Goal: Task Accomplishment & Management: Manage account settings

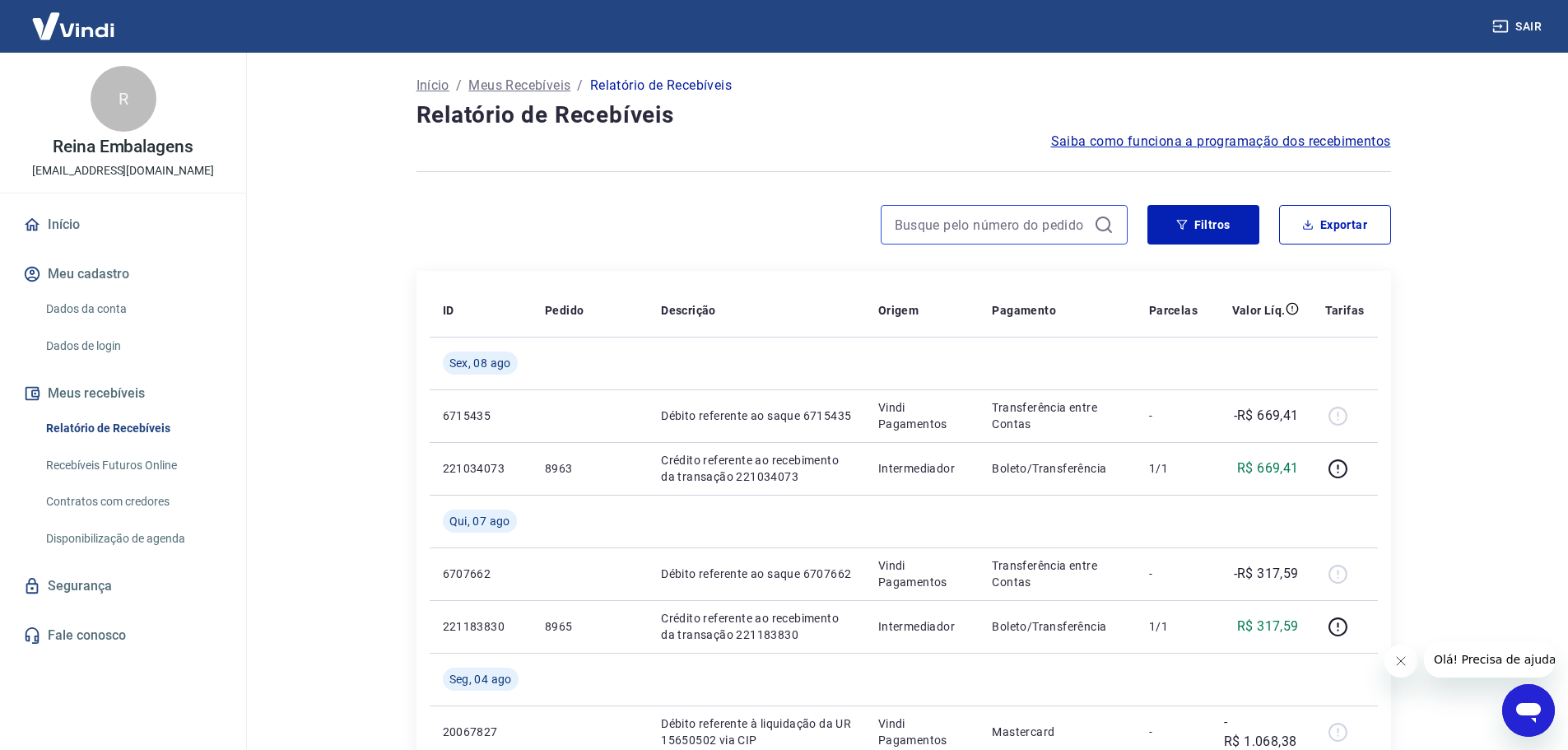
click at [974, 224] on input at bounding box center [991, 225] width 193 height 25
paste input "175128531779"
type input "175128531779"
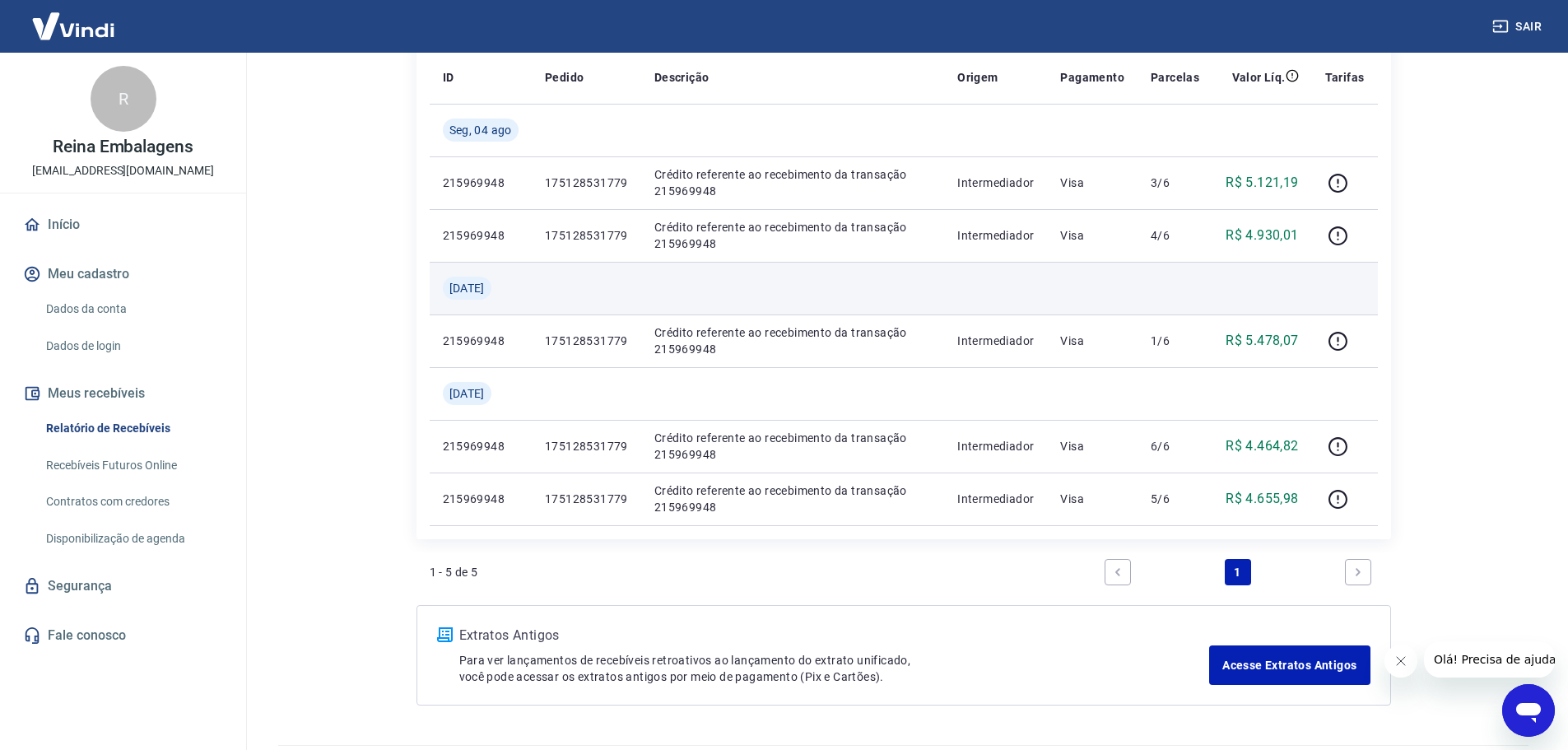
scroll to position [197, 0]
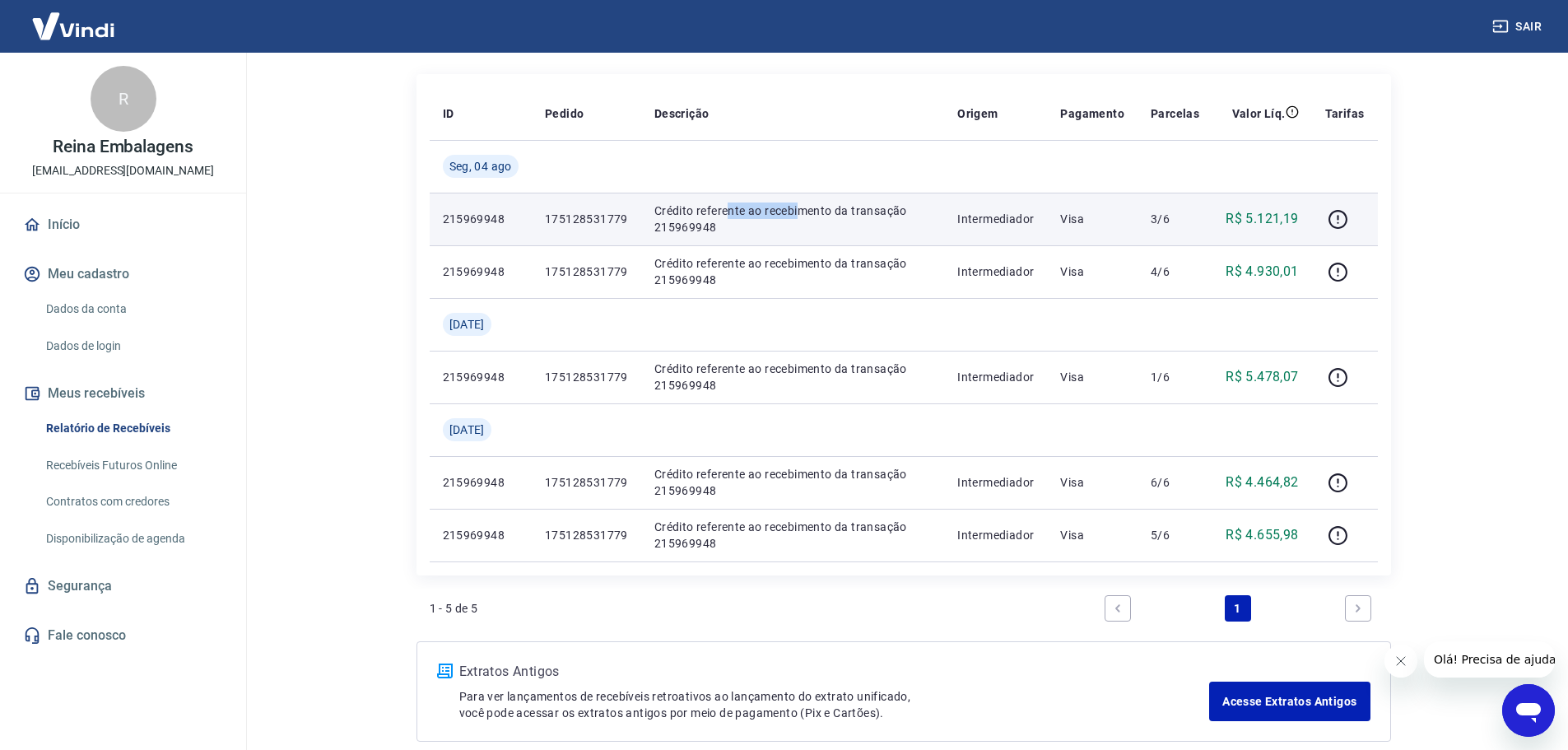
drag, startPoint x: 733, startPoint y: 208, endPoint x: 832, endPoint y: 215, distance: 99.2
click at [811, 216] on p "Crédito referente ao recebimento da transação 215969948" at bounding box center [793, 219] width 278 height 33
click at [845, 218] on p "Crédito referente ao recebimento da transação 215969948" at bounding box center [793, 219] width 278 height 33
click at [1339, 219] on icon "button" at bounding box center [1339, 218] width 2 height 5
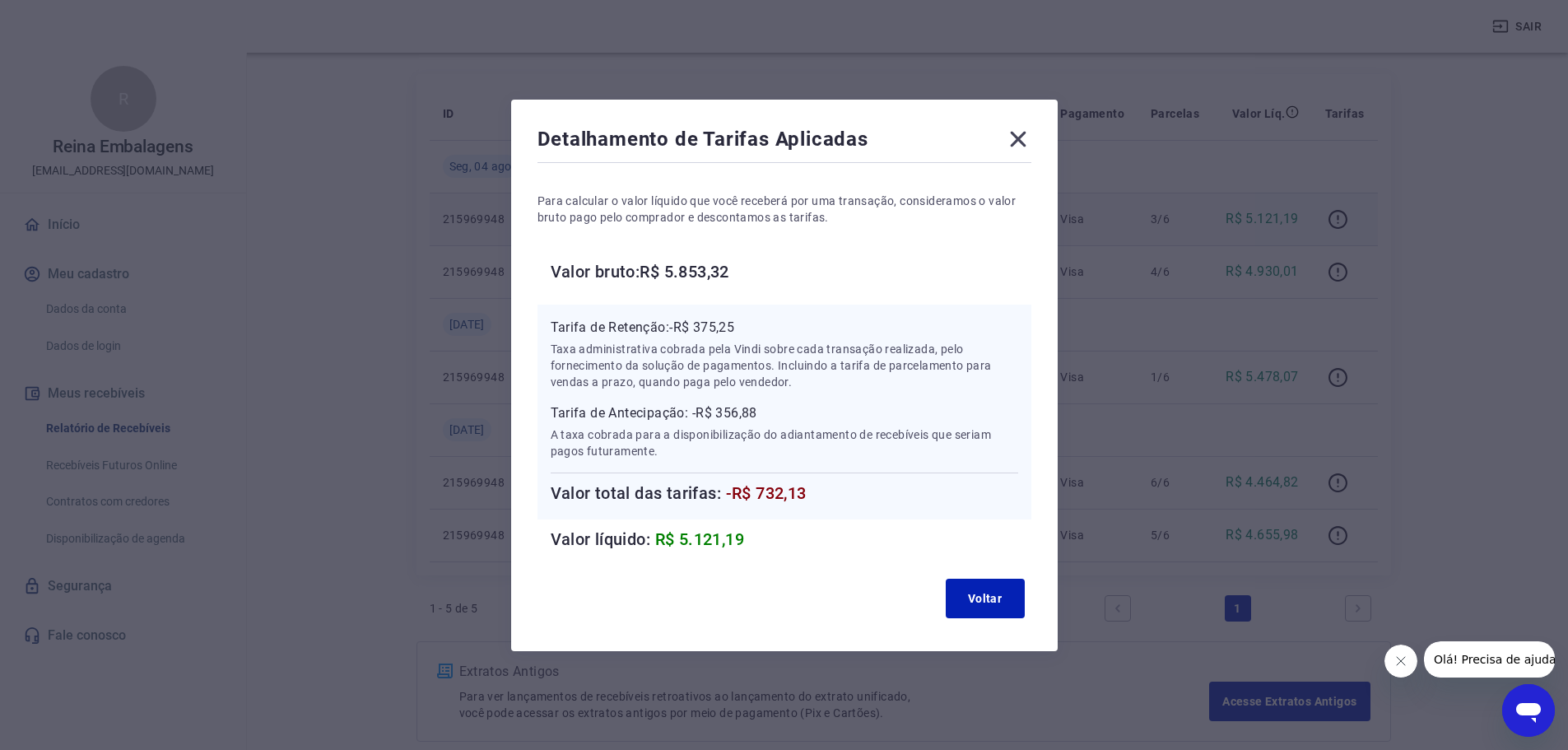
click at [1018, 143] on icon at bounding box center [1018, 139] width 27 height 27
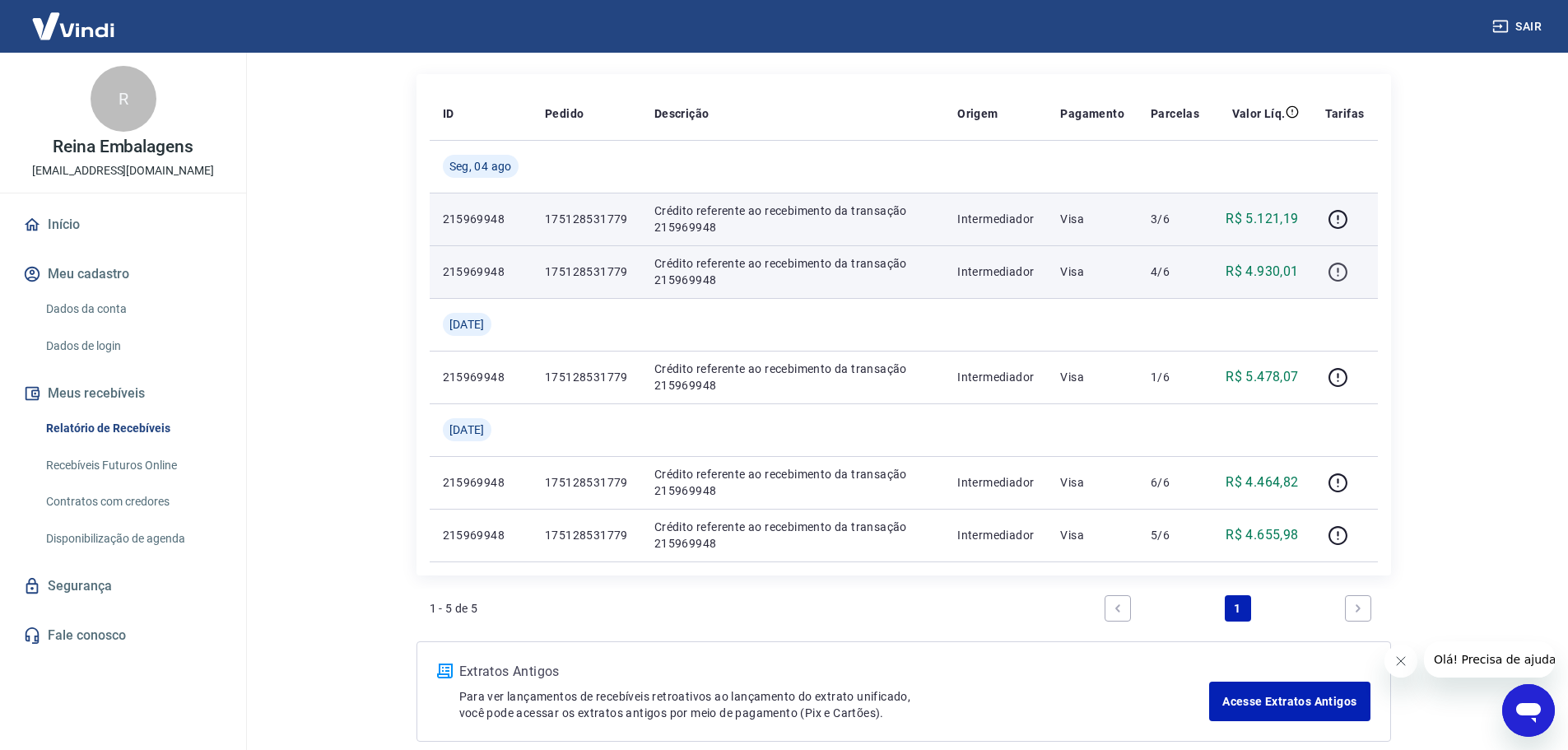
click at [1342, 271] on icon "button" at bounding box center [1338, 272] width 21 height 21
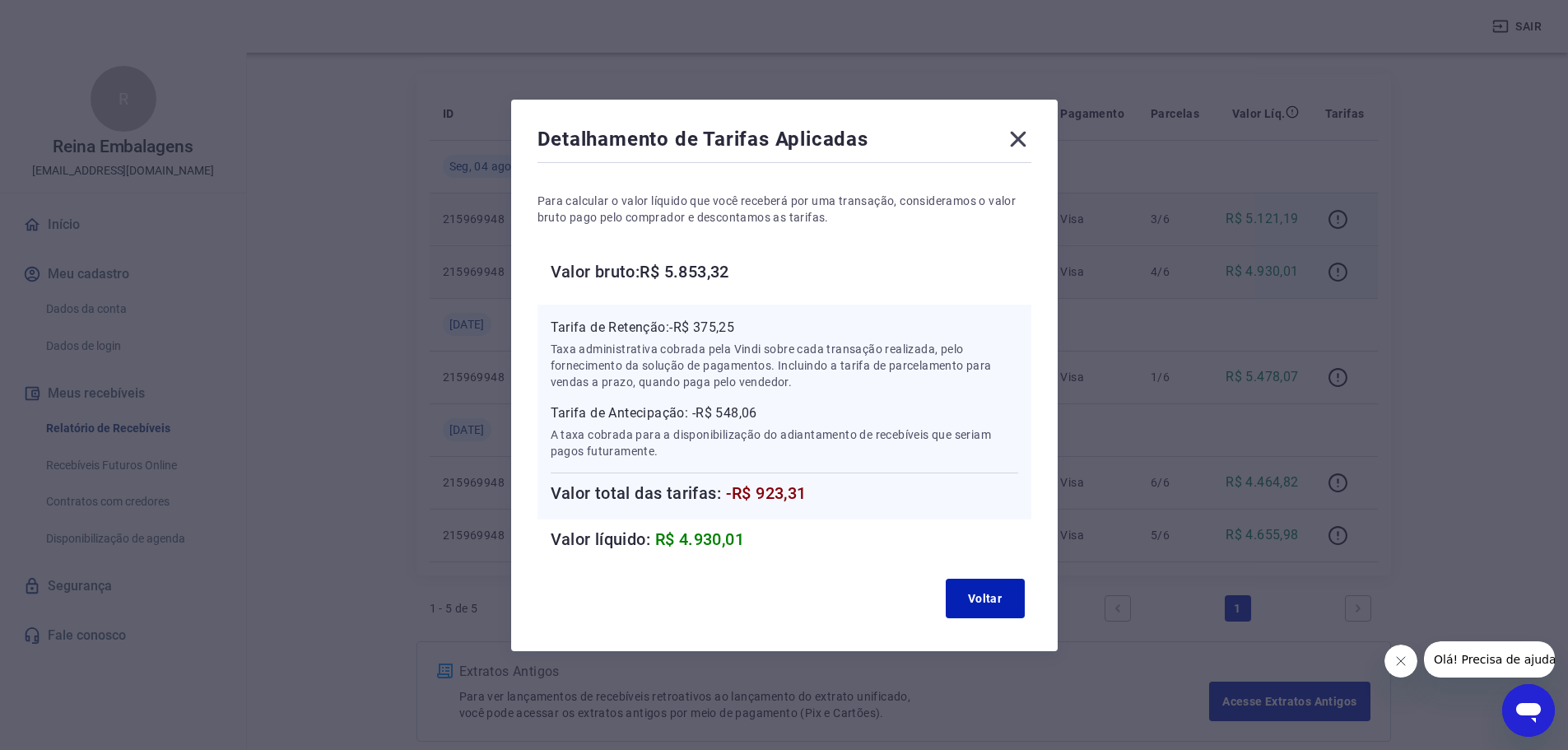
click at [1023, 135] on icon at bounding box center [1018, 139] width 27 height 27
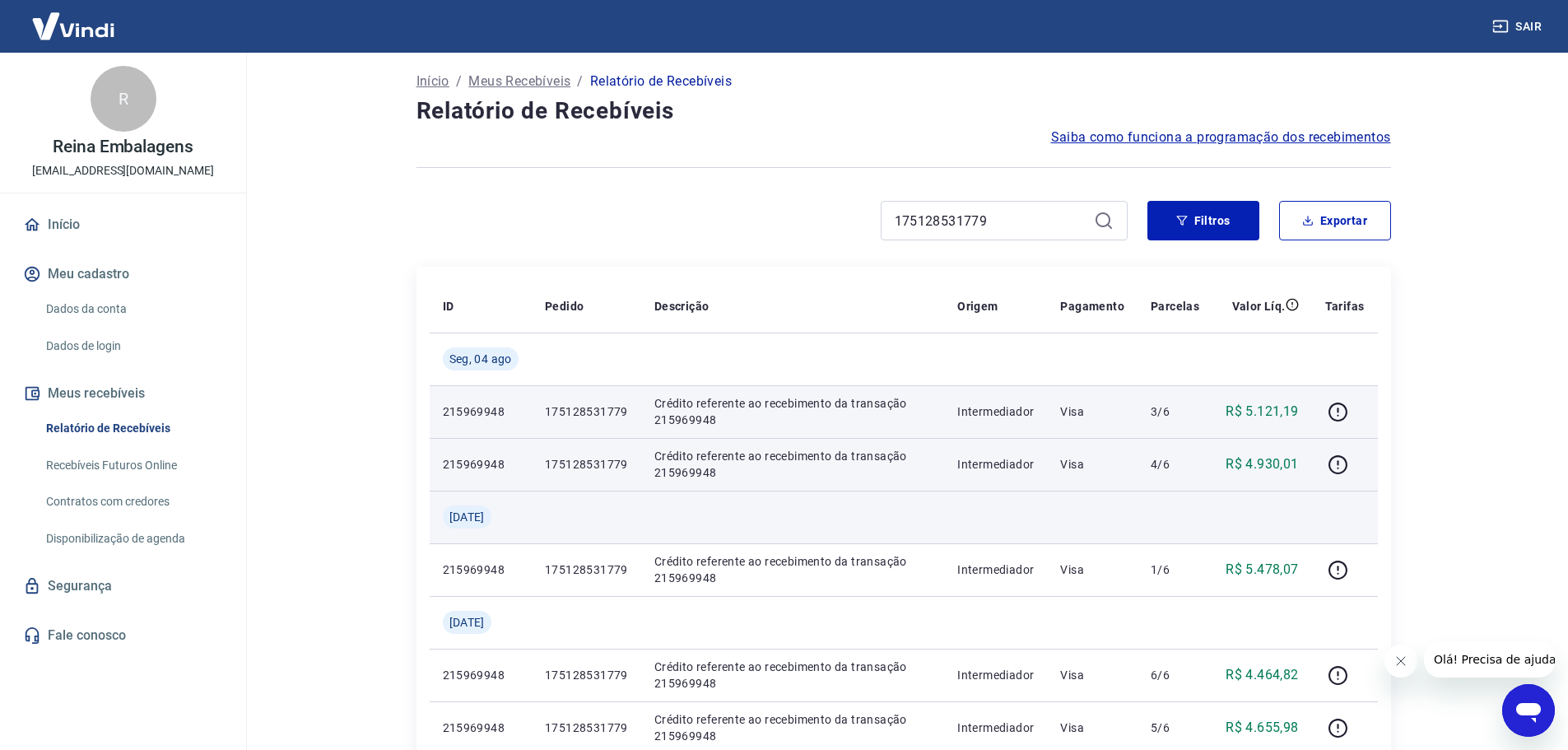
scroll to position [0, 0]
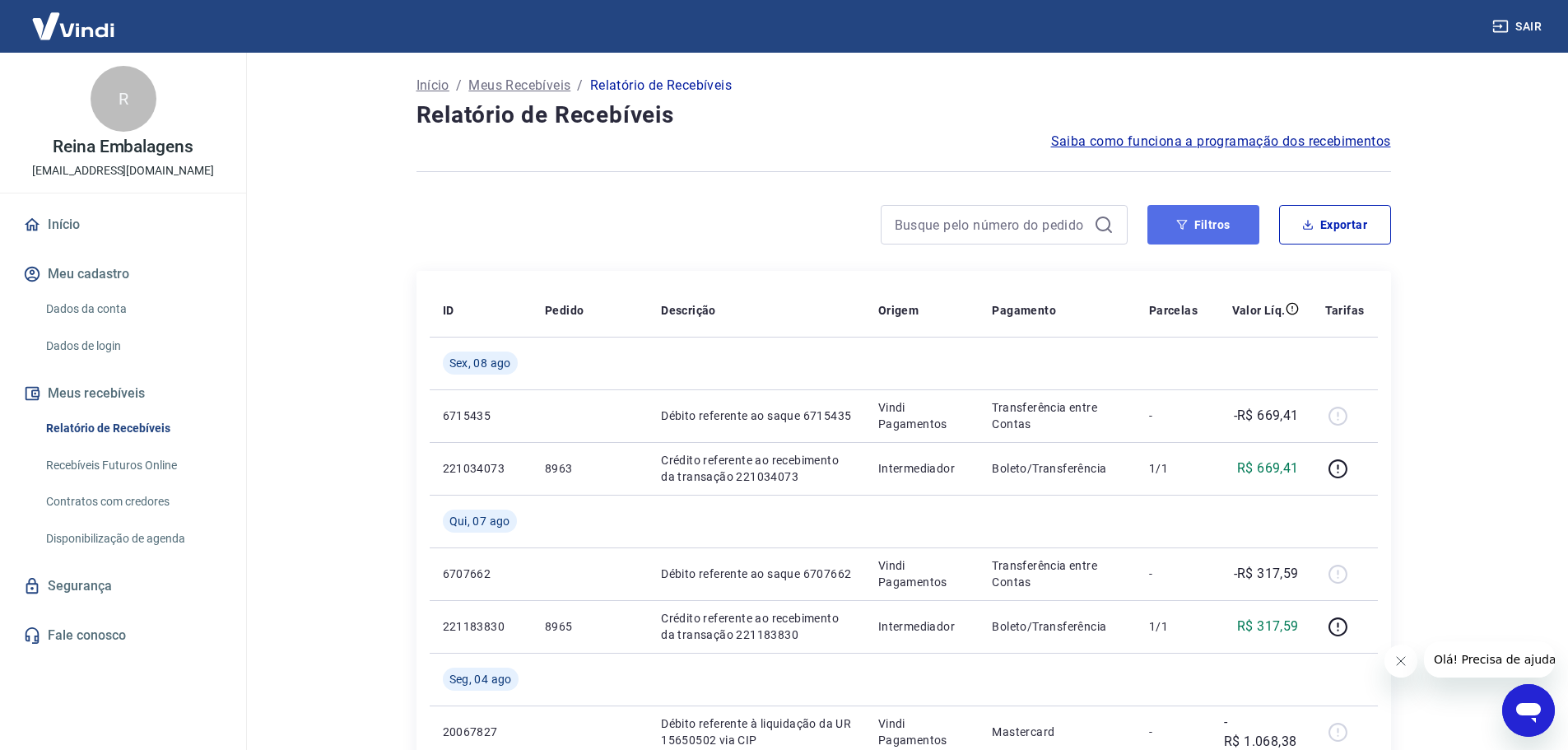
click at [1217, 223] on button "Filtros" at bounding box center [1204, 224] width 112 height 39
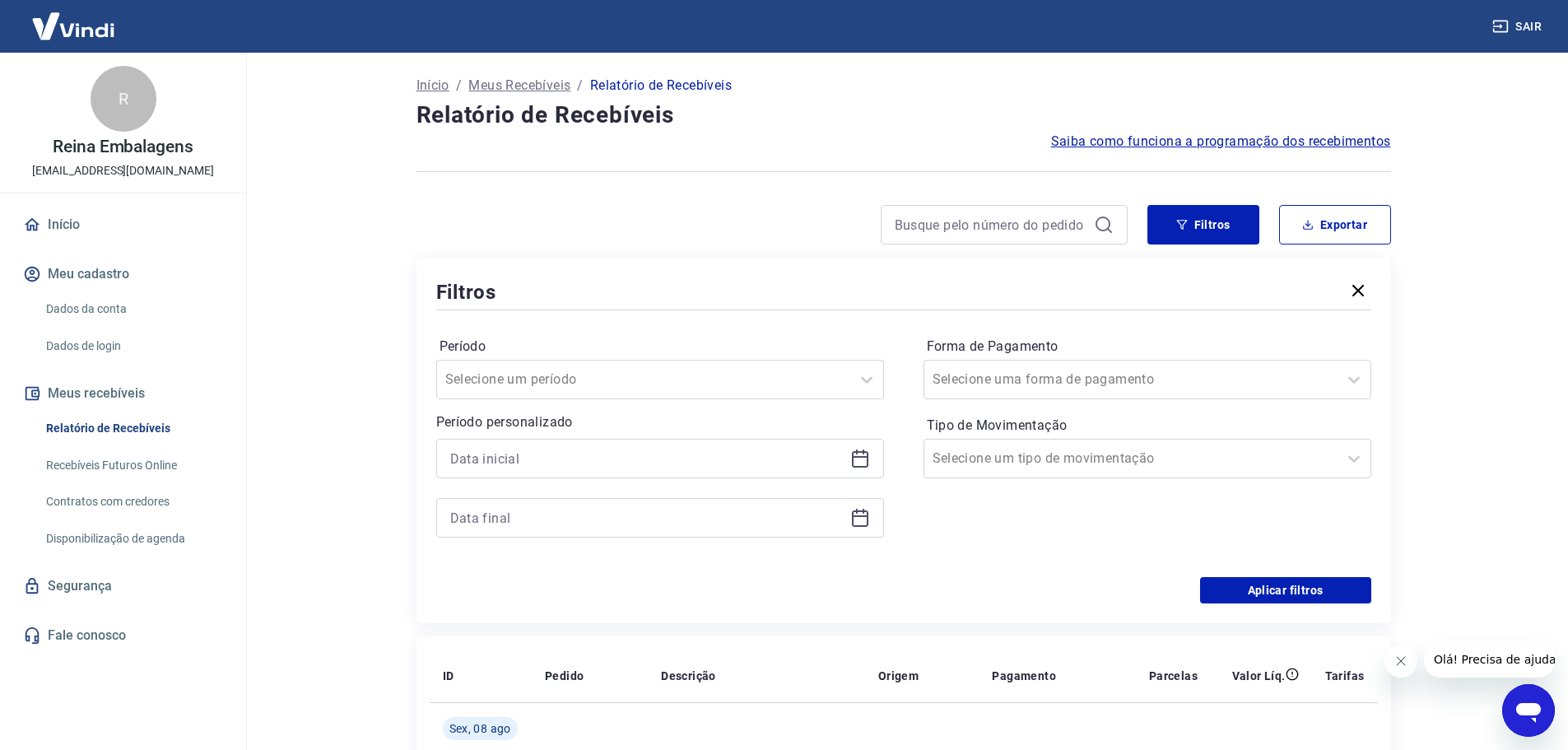
click at [862, 462] on icon at bounding box center [860, 459] width 20 height 20
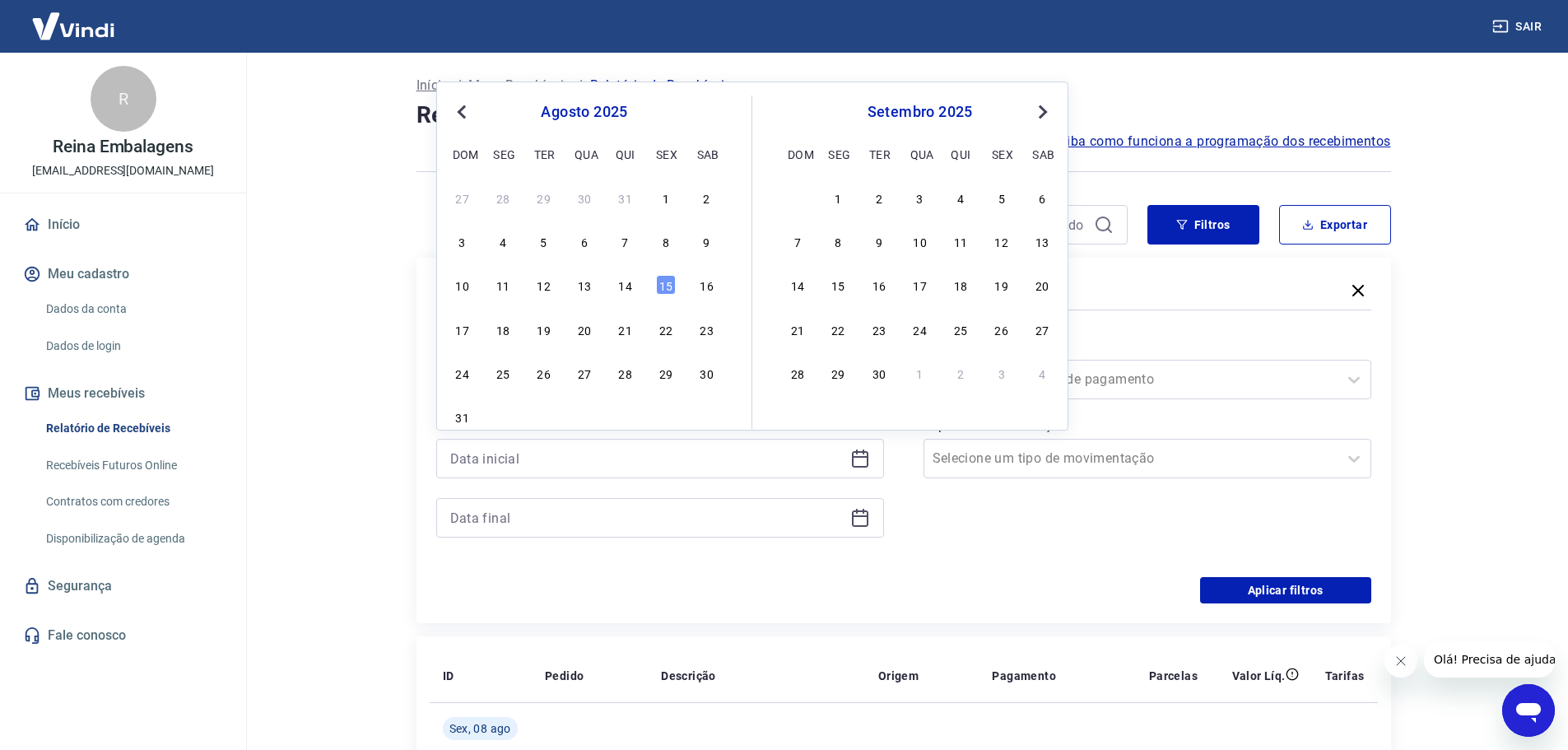
click at [458, 118] on button "Previous Month" at bounding box center [462, 112] width 20 height 20
click at [539, 204] on div "1" at bounding box center [544, 198] width 20 height 20
type input "[DATE]"
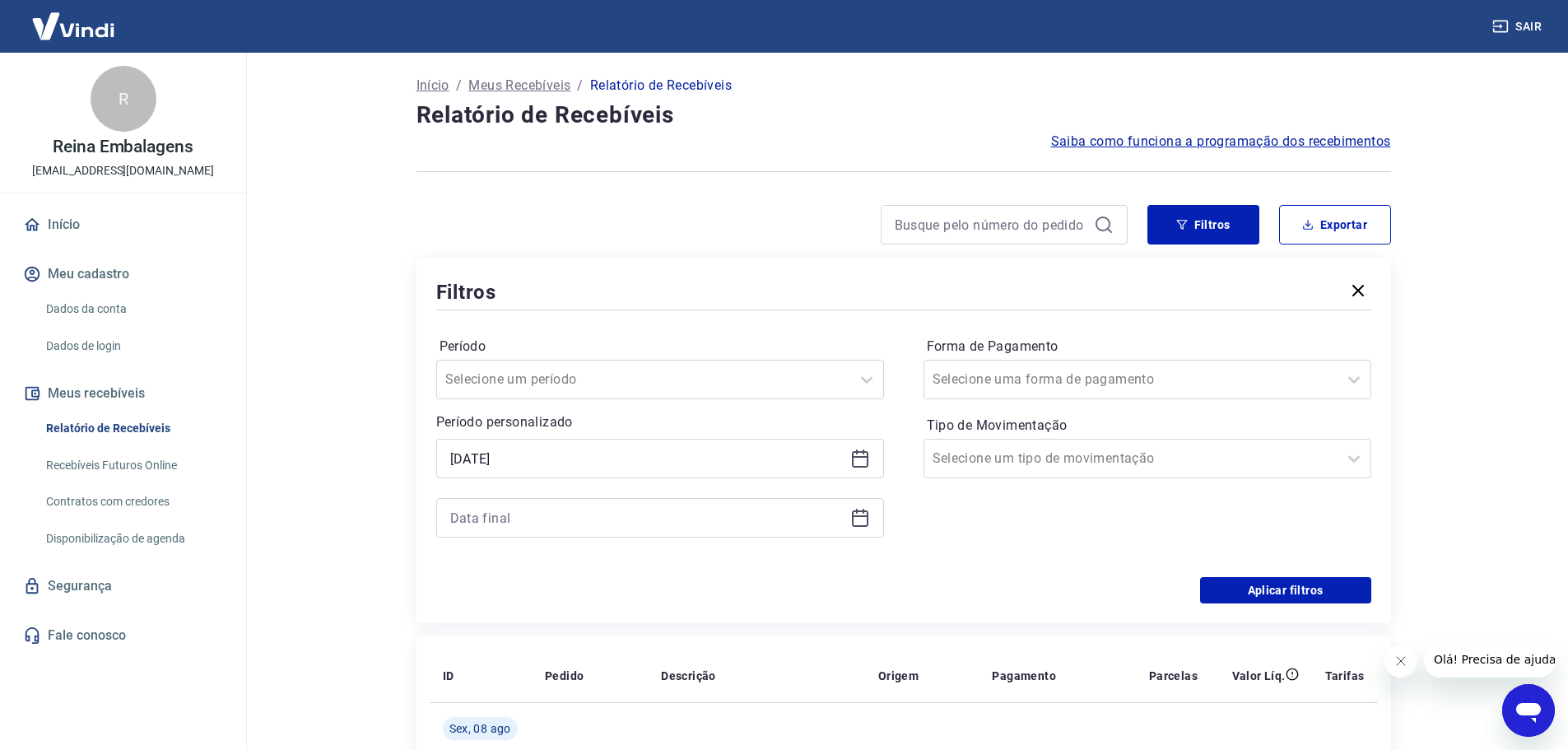
click at [856, 521] on icon at bounding box center [860, 518] width 20 height 20
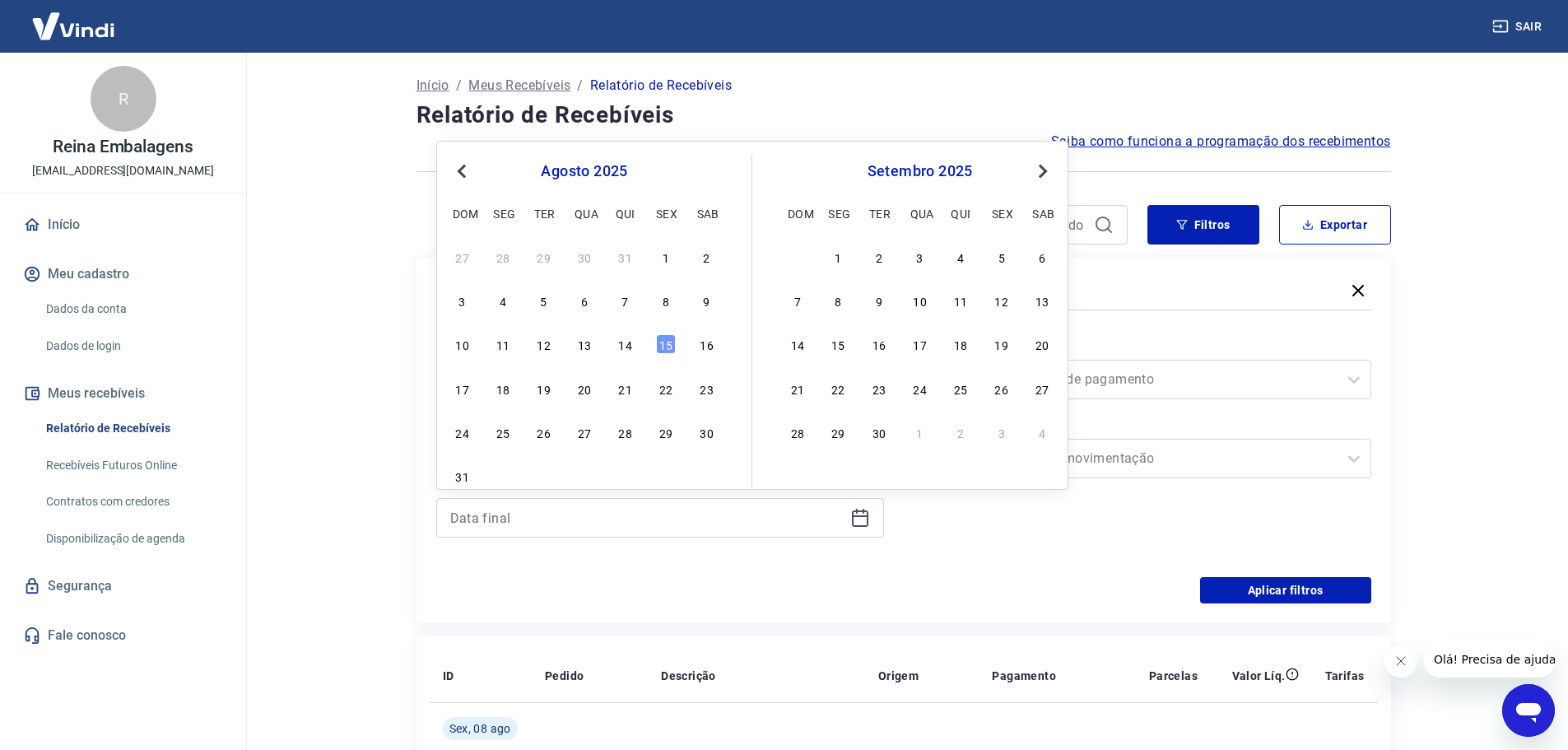
click at [464, 165] on span "Previous Month" at bounding box center [464, 170] width 0 height 19
click at [621, 428] on div "31" at bounding box center [626, 432] width 20 height 20
type input "[DATE]"
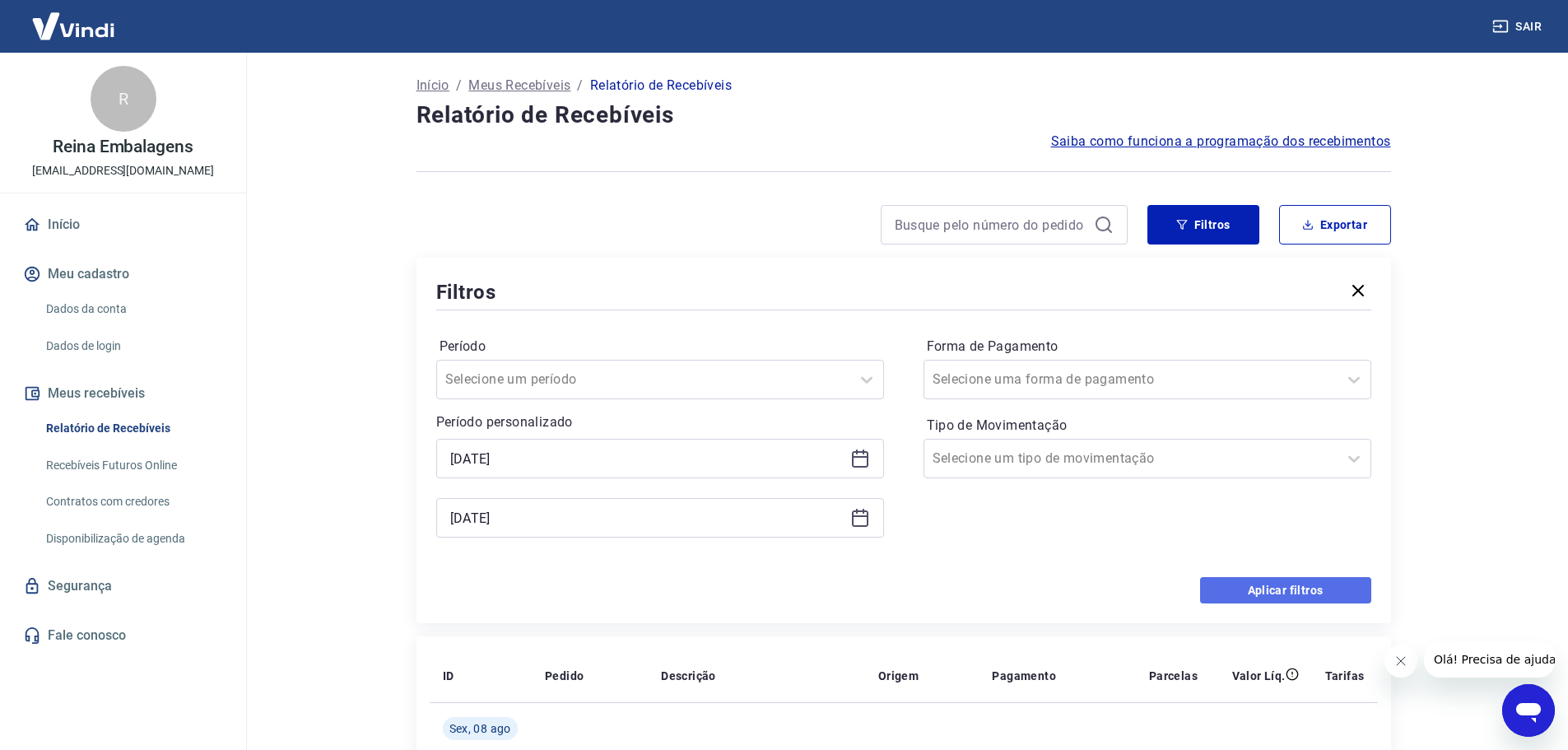
click at [1236, 585] on button "Aplicar filtros" at bounding box center [1285, 591] width 171 height 27
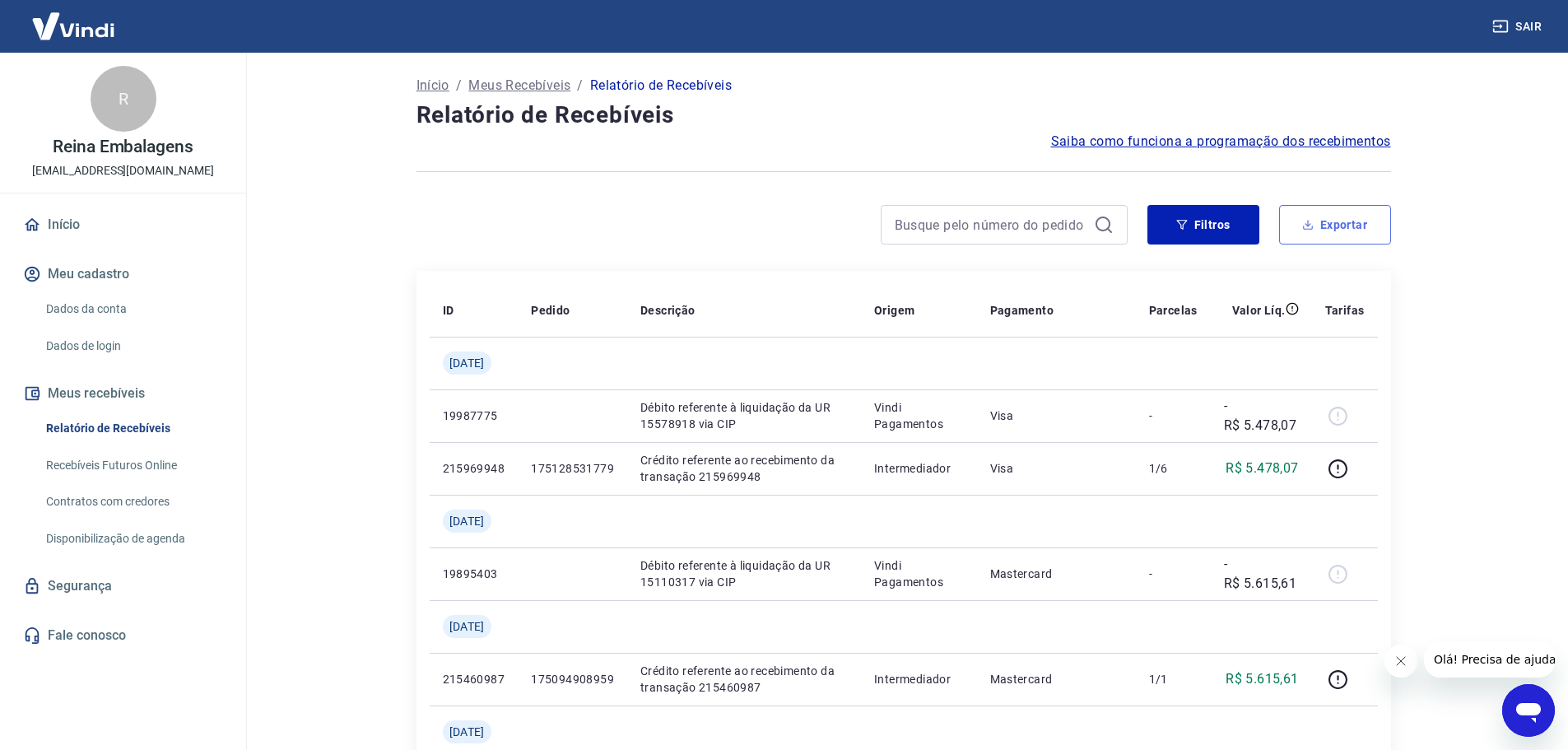
click at [1341, 217] on button "Exportar" at bounding box center [1335, 224] width 112 height 39
type input "[DATE]"
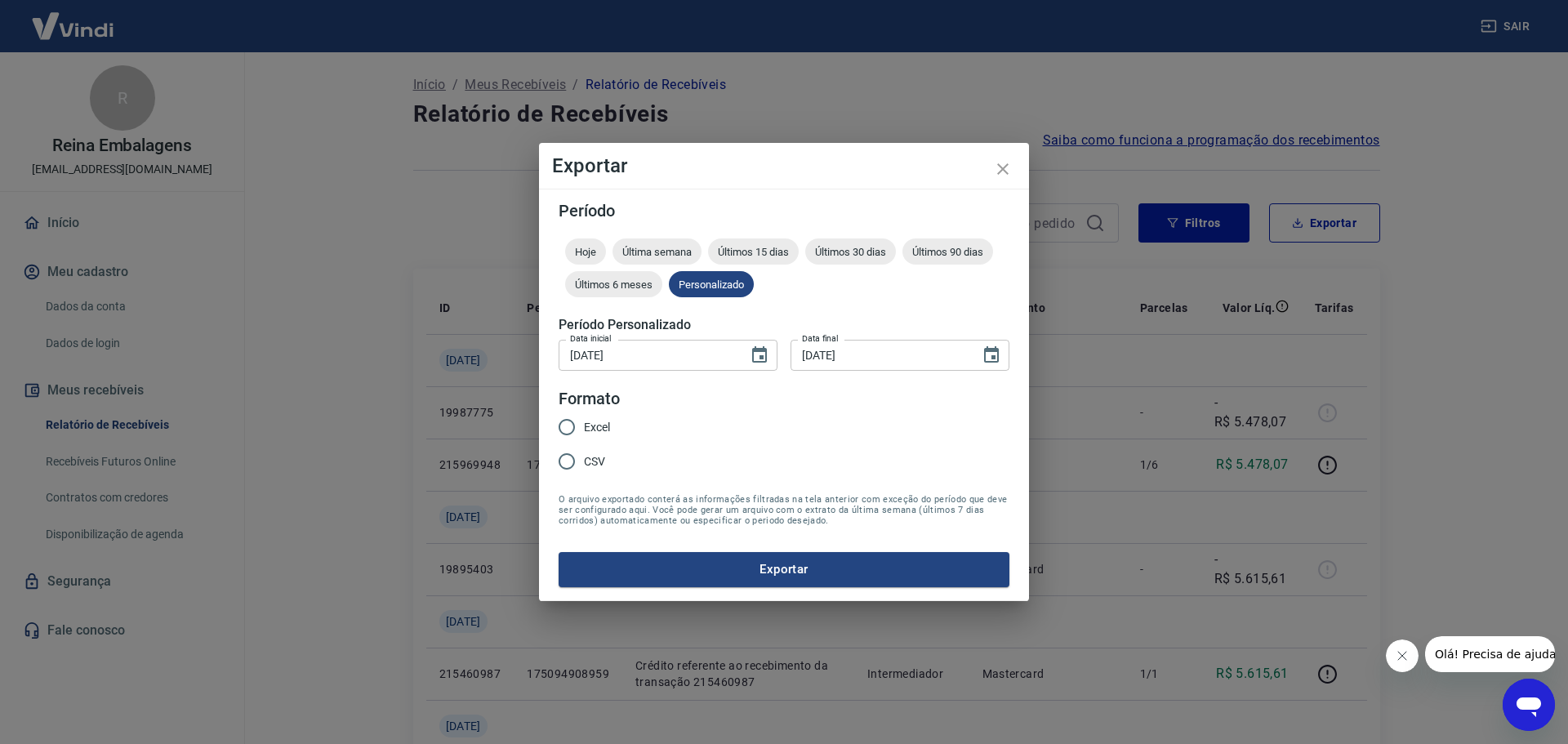
click at [570, 430] on input "Excel" at bounding box center [566, 426] width 34 height 34
radio input "true"
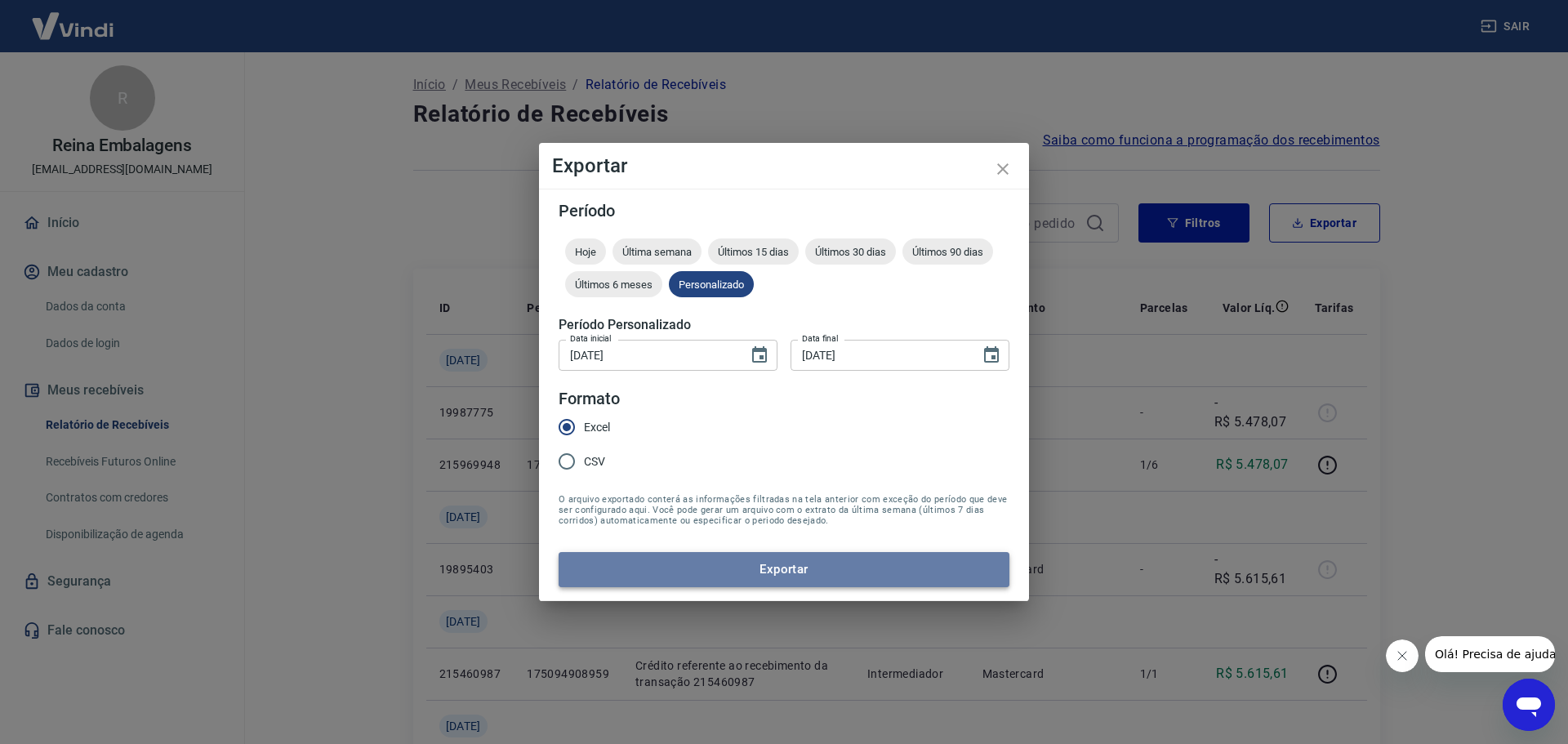
click at [631, 571] on button "Exportar" at bounding box center [784, 569] width 451 height 34
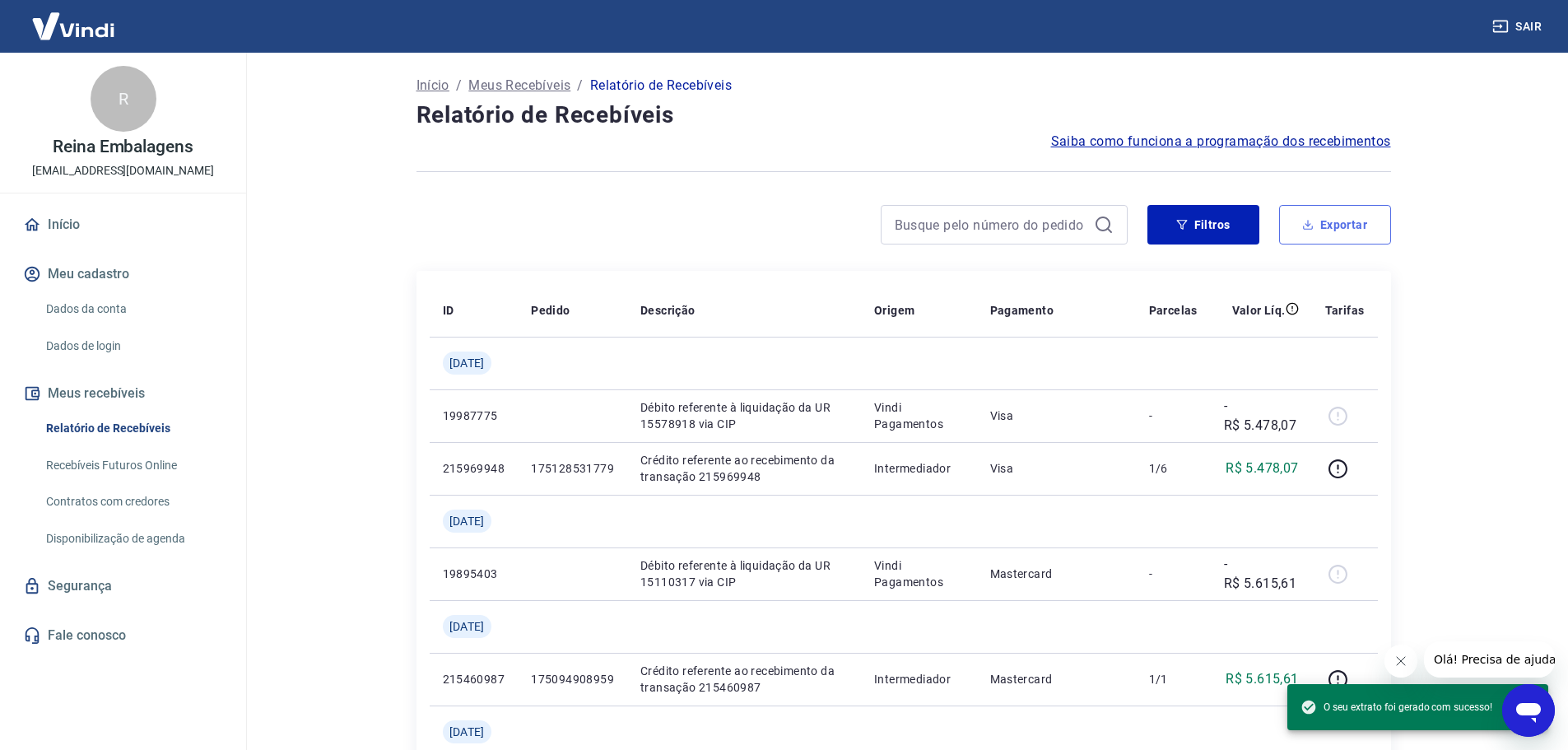
click at [1342, 222] on button "Exportar" at bounding box center [1335, 224] width 112 height 39
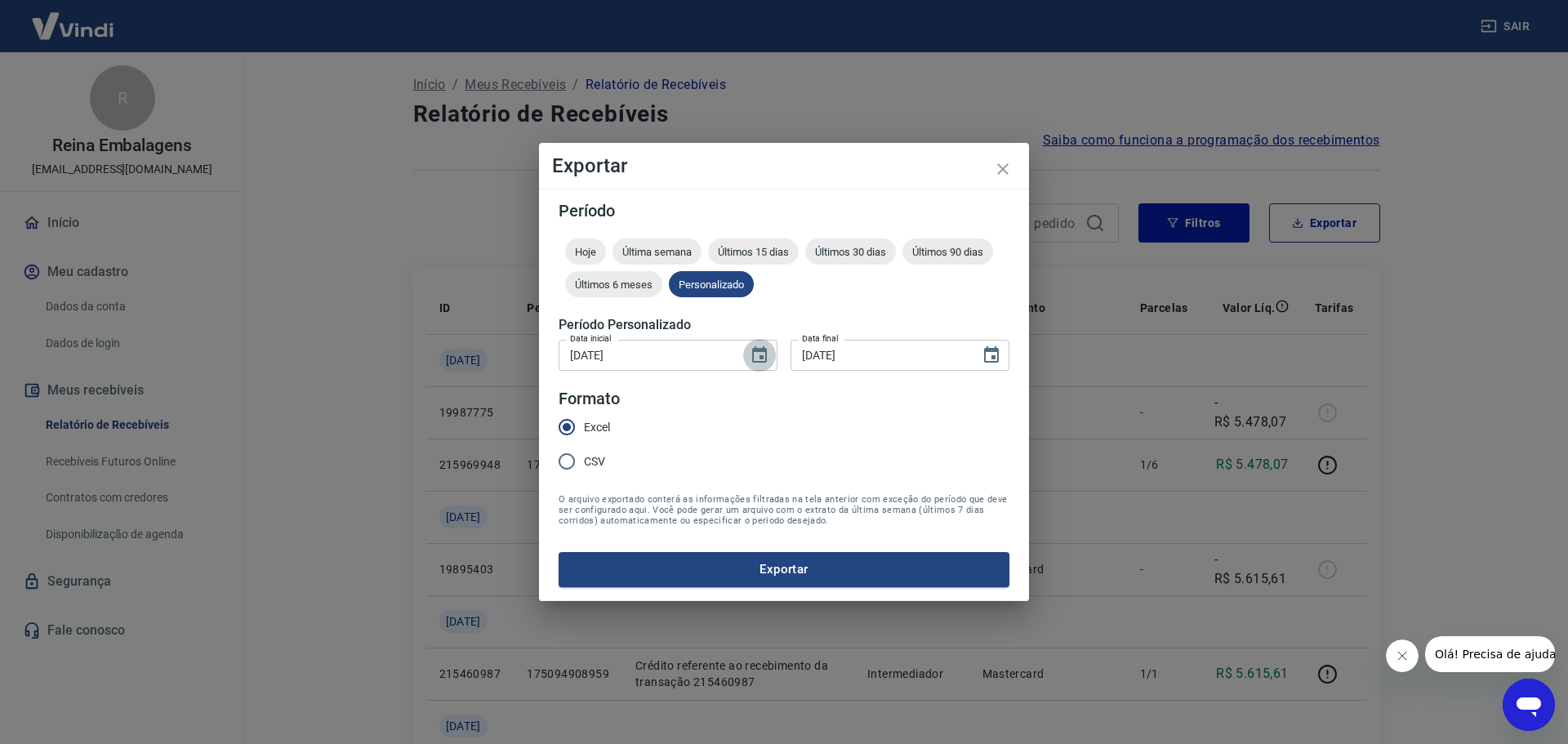
click at [756, 357] on icon "Choose date, selected date is 1 de jul de 2025" at bounding box center [760, 355] width 20 height 20
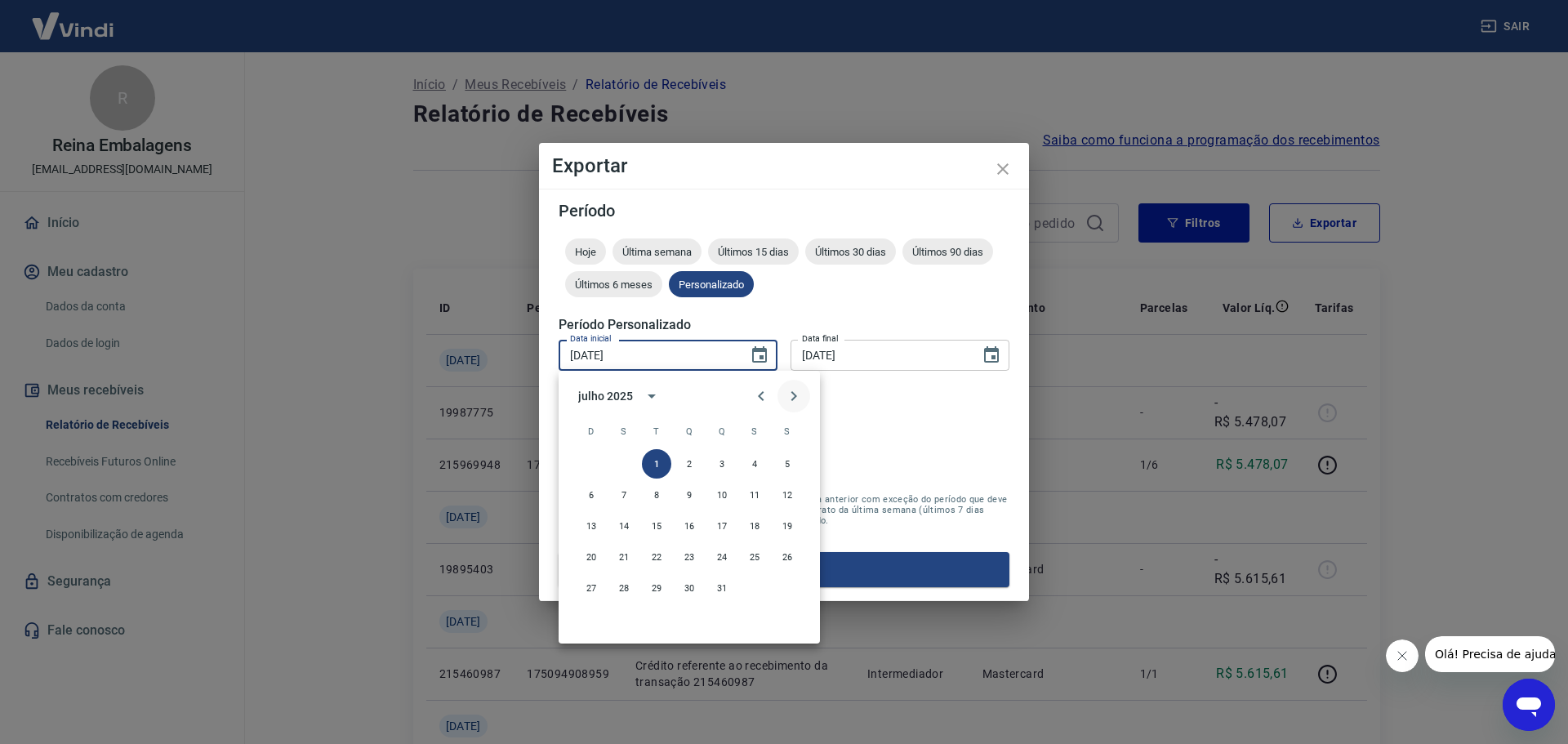
click at [794, 396] on icon "Next month" at bounding box center [794, 396] width 20 height 20
click at [758, 464] on button "1" at bounding box center [755, 464] width 30 height 30
type input "[DATE]"
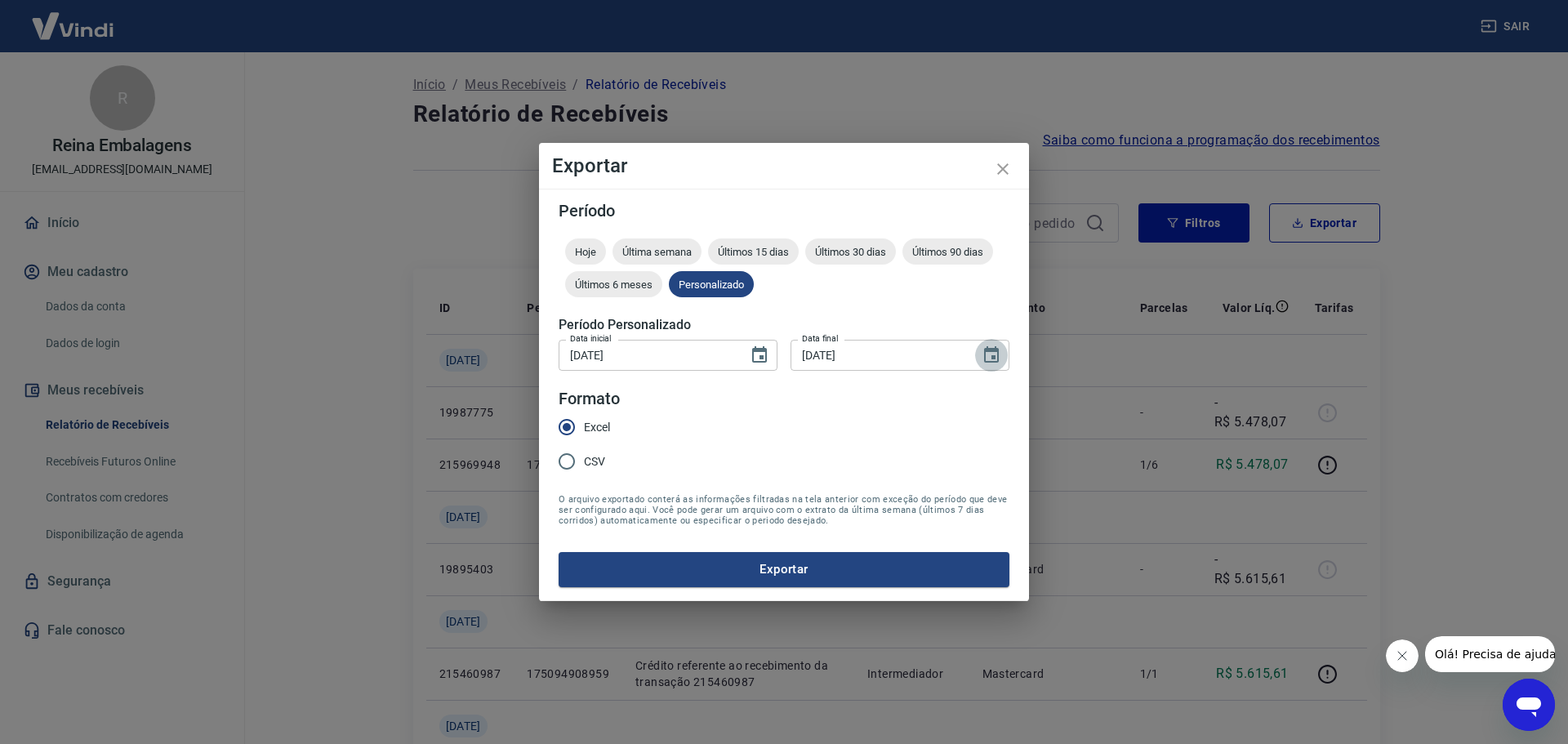
click at [994, 355] on icon "Choose date, selected date is 31 de jul de 2025" at bounding box center [991, 354] width 15 height 17
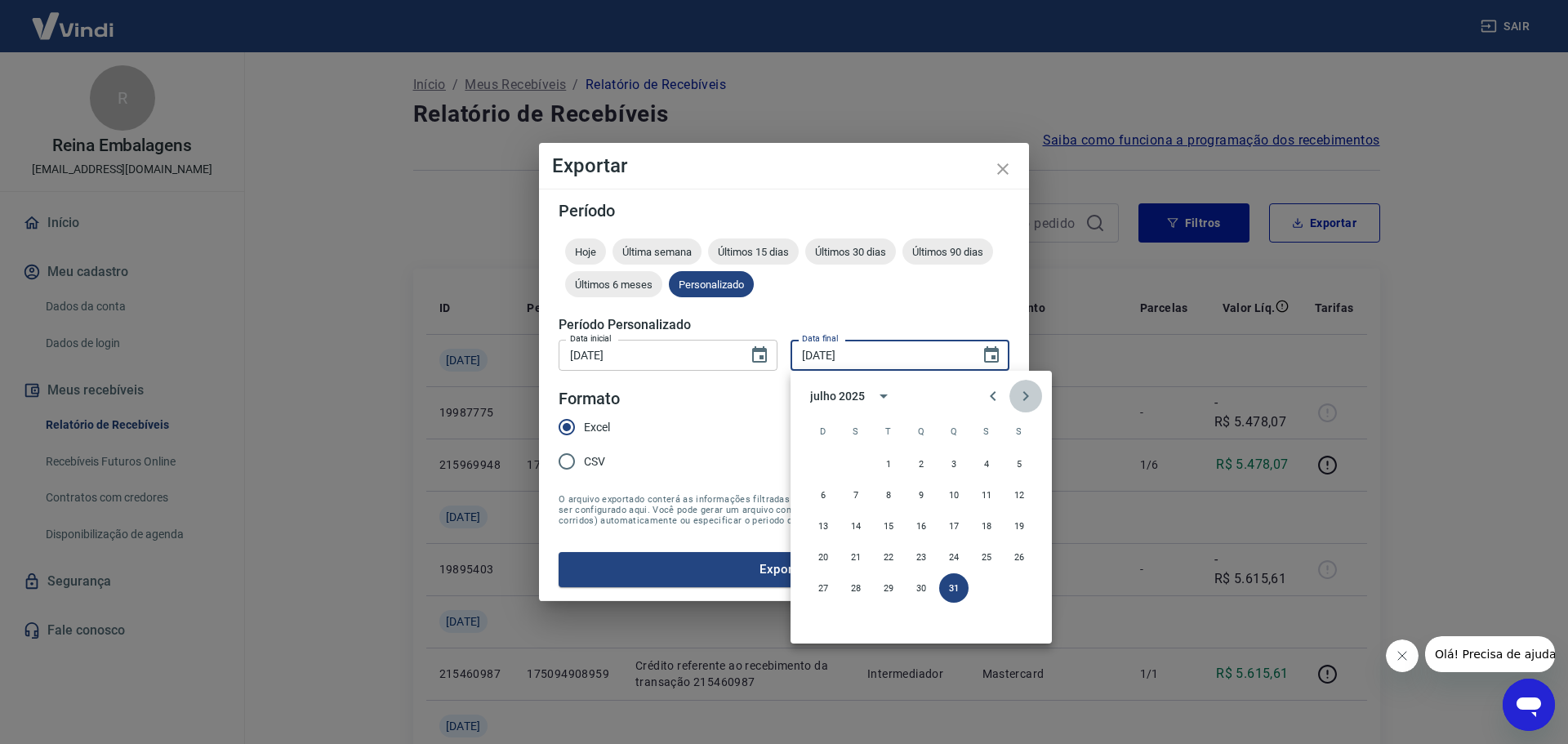
click at [1019, 402] on icon "Next month" at bounding box center [1026, 396] width 20 height 20
click at [987, 526] on button "15" at bounding box center [986, 526] width 30 height 30
type input "[DATE]"
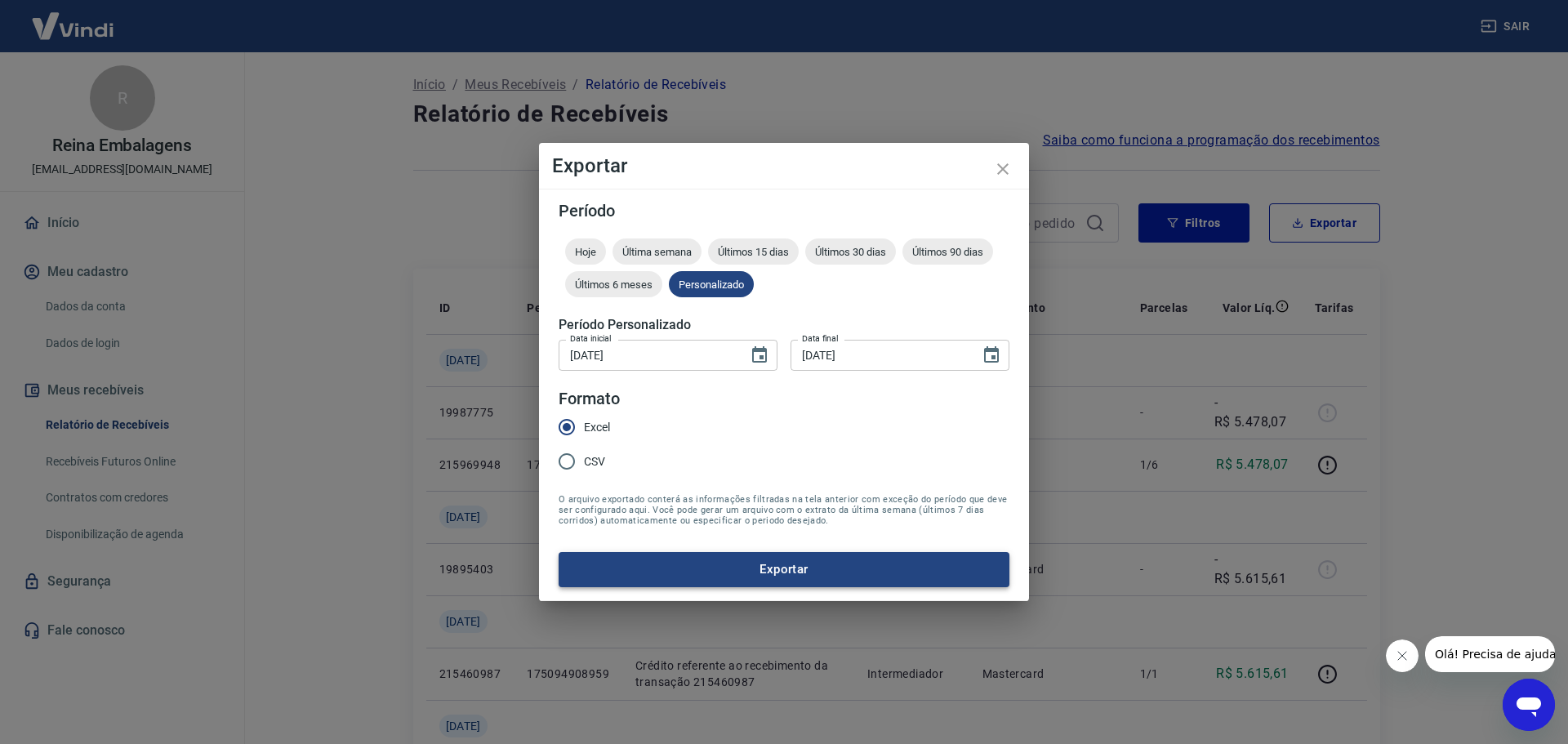
click at [735, 583] on button "Exportar" at bounding box center [784, 569] width 451 height 34
